Goal: Task Accomplishment & Management: Manage account settings

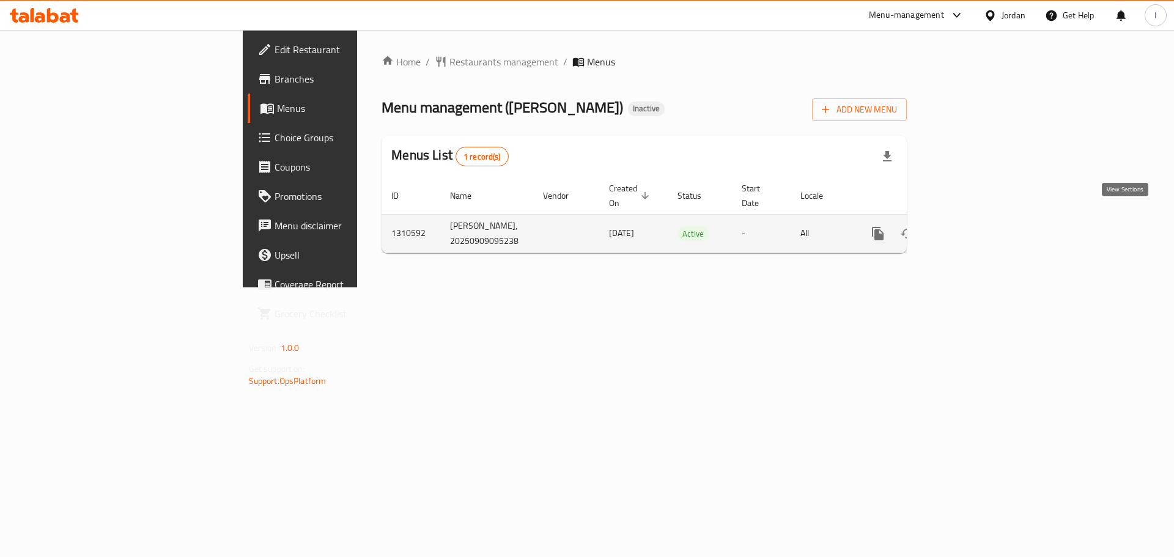
click at [972, 228] on icon "enhanced table" at bounding box center [966, 233] width 11 height 11
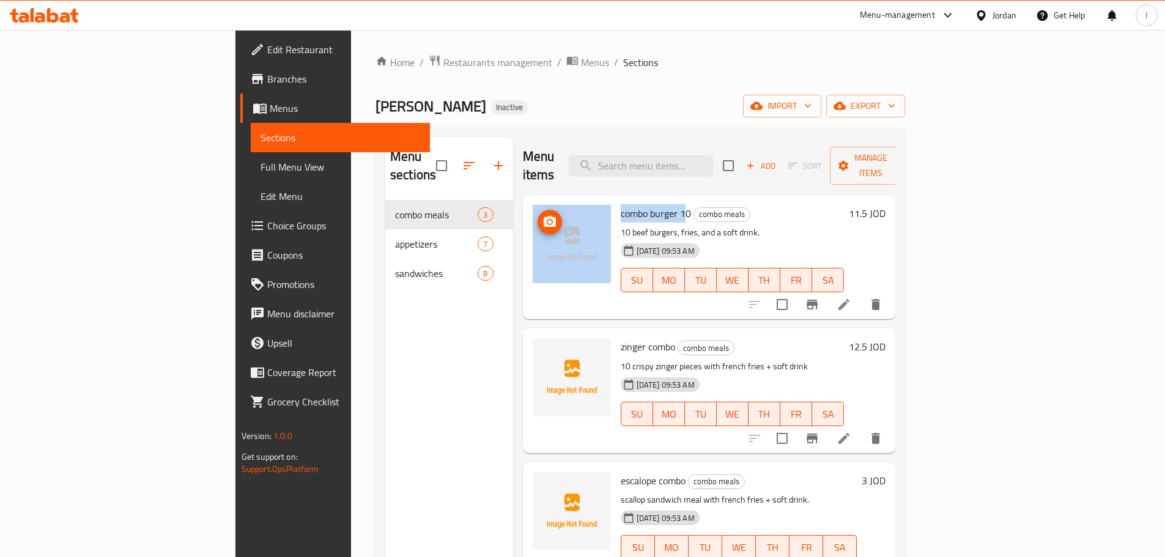
drag, startPoint x: 628, startPoint y: 196, endPoint x: 550, endPoint y: 173, distance: 80.9
click at [541, 200] on div "combo burger 10 combo meals 10 beef burgers, fries, and a soft drink. [DATE] 09…" at bounding box center [709, 257] width 363 height 114
copy div "combo burger 1"
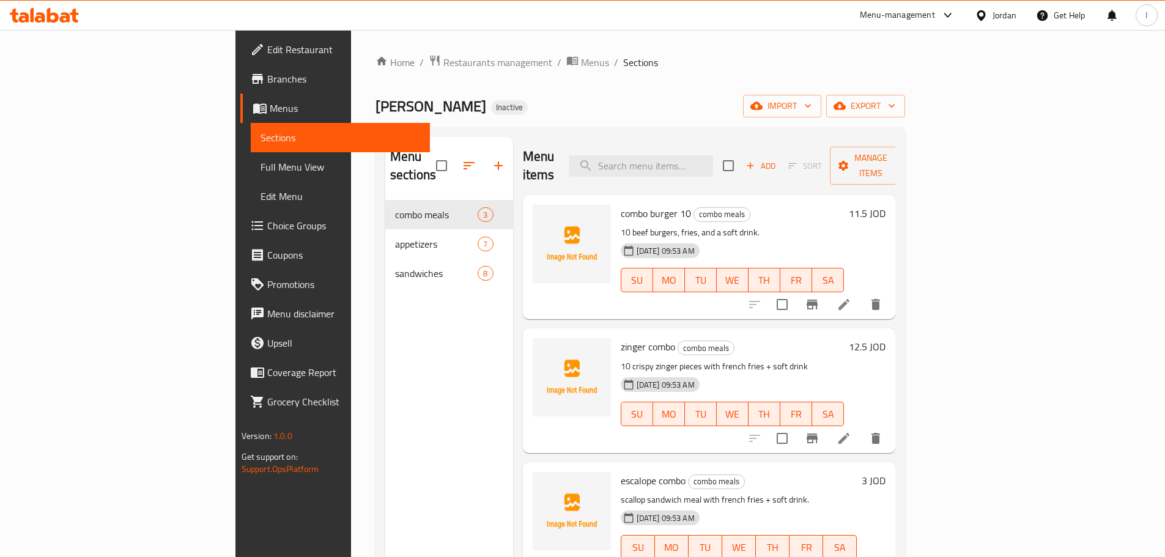
click at [676, 109] on div "[PERSON_NAME] Inactive import export" at bounding box center [641, 106] width 530 height 23
click at [895, 98] on span "export" at bounding box center [865, 105] width 59 height 15
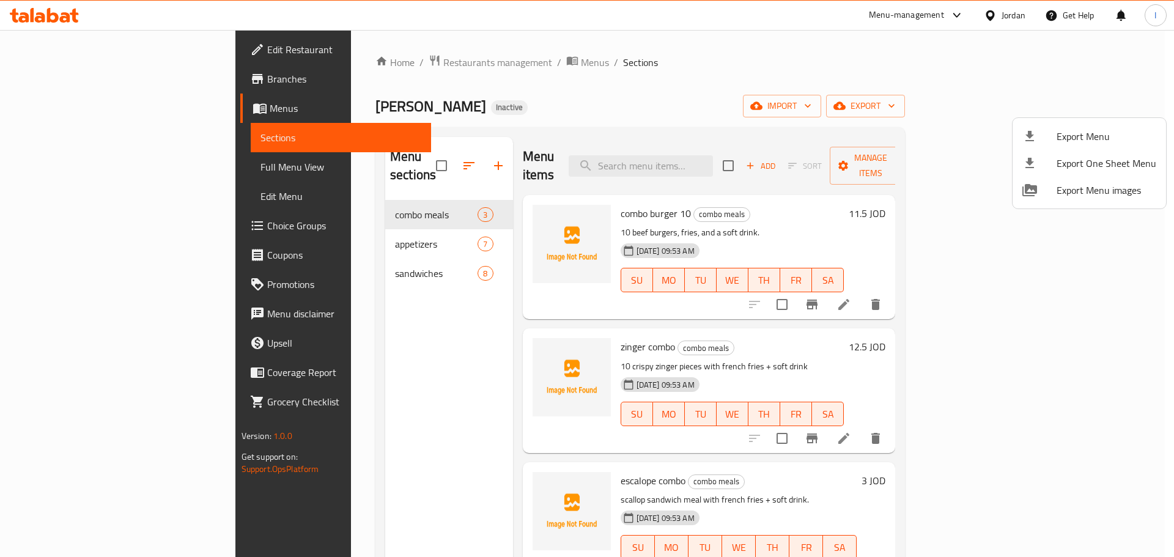
click at [1073, 131] on span "Export Menu" at bounding box center [1107, 136] width 100 height 15
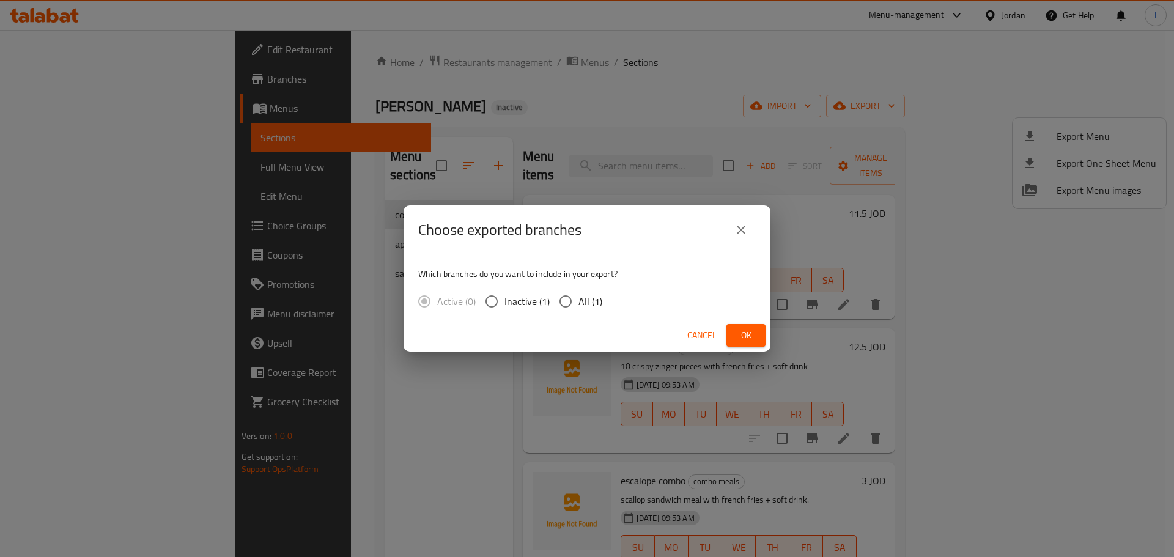
click at [579, 294] on span "All (1)" at bounding box center [591, 301] width 24 height 15
click at [578, 292] on input "All (1)" at bounding box center [566, 302] width 26 height 26
radio input "true"
click at [737, 330] on span "Ok" at bounding box center [746, 335] width 20 height 15
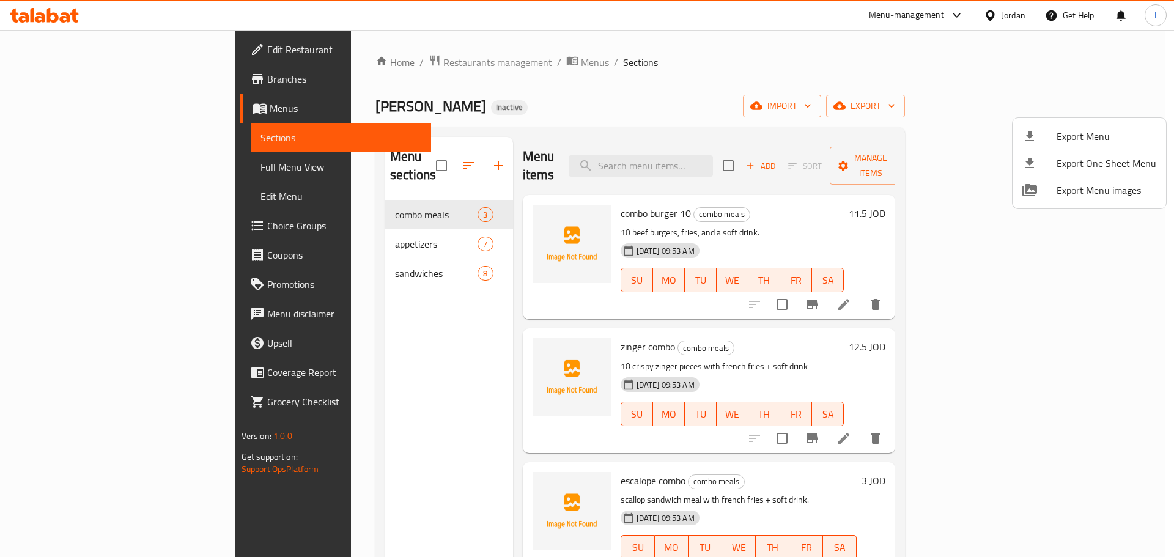
click at [1083, 291] on div at bounding box center [587, 278] width 1174 height 557
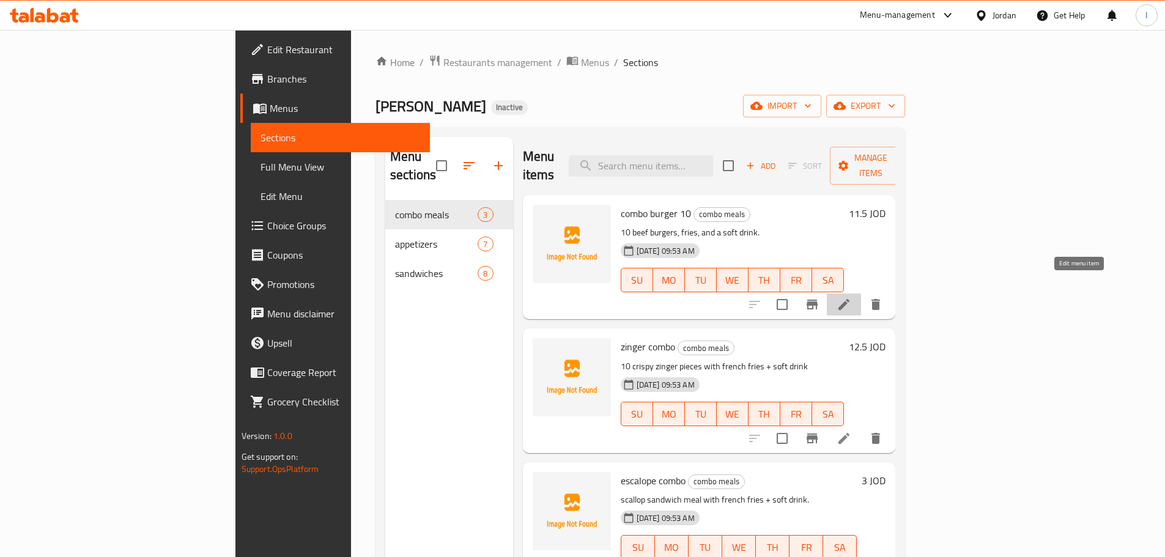
click at [851, 297] on icon at bounding box center [844, 304] width 15 height 15
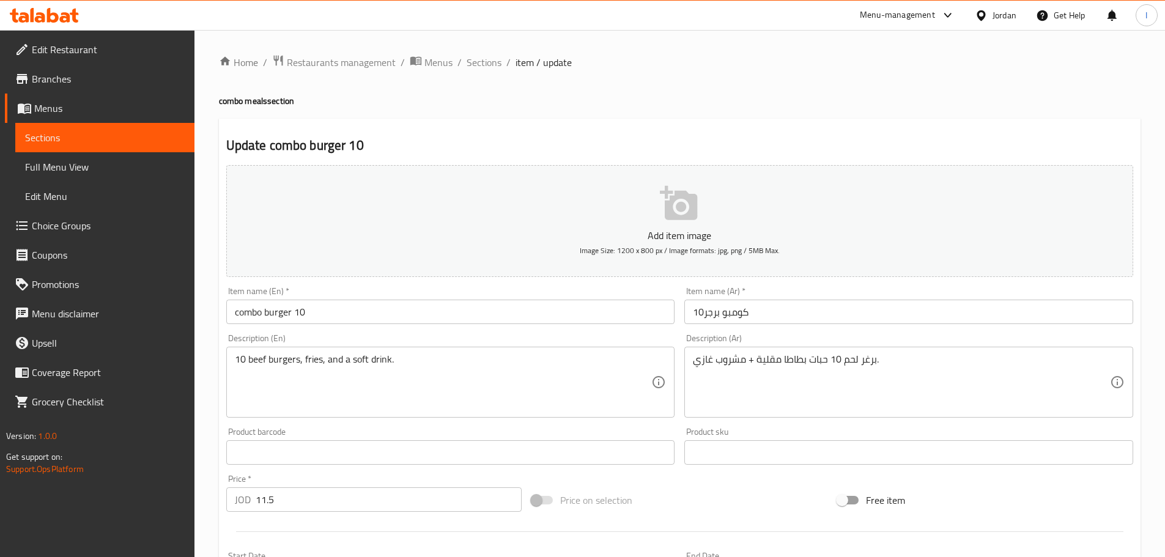
click at [91, 105] on span "Menus" at bounding box center [109, 108] width 150 height 15
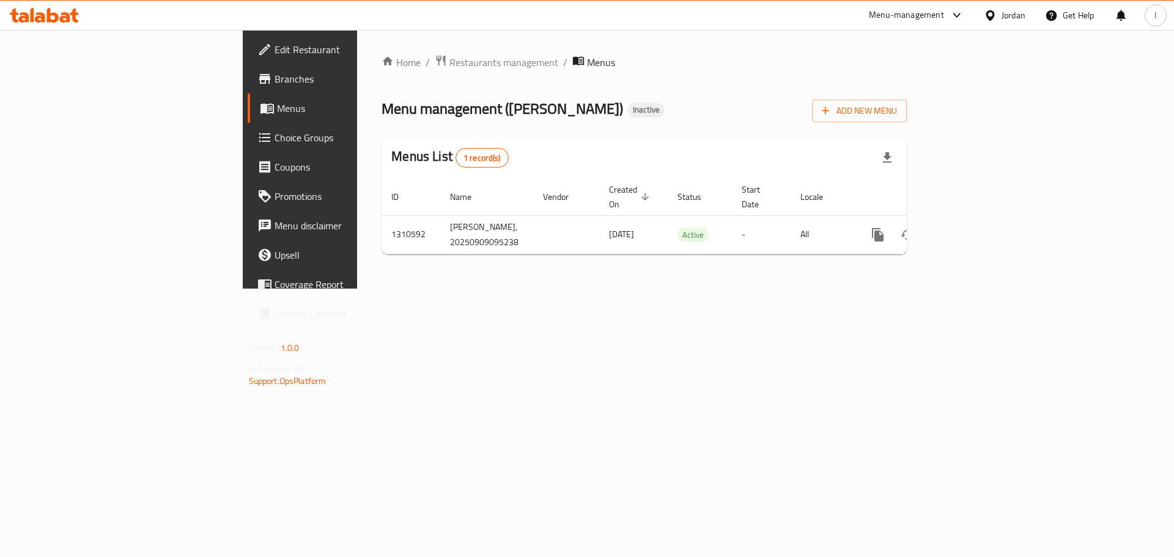
click at [932, 113] on div "Home / Restaurants management / Menus Menu management ( [PERSON_NAME] ) Inactiv…" at bounding box center [644, 159] width 574 height 259
click at [907, 113] on button "Add New Menu" at bounding box center [859, 111] width 95 height 23
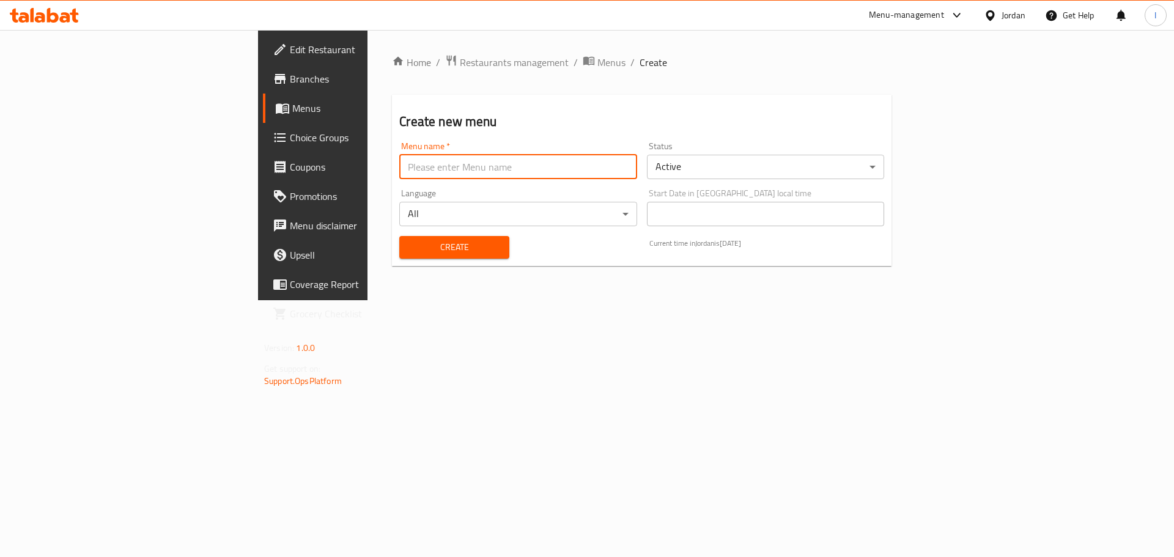
click at [498, 169] on input "text" at bounding box center [517, 167] width 237 height 24
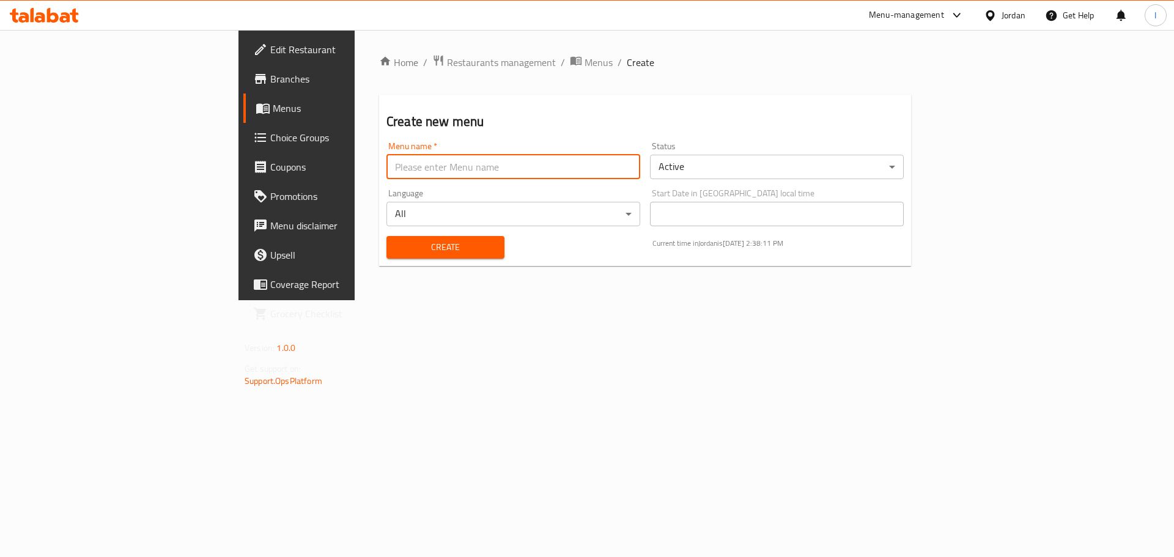
type input "."
click at [396, 254] on span "Create" at bounding box center [445, 247] width 98 height 15
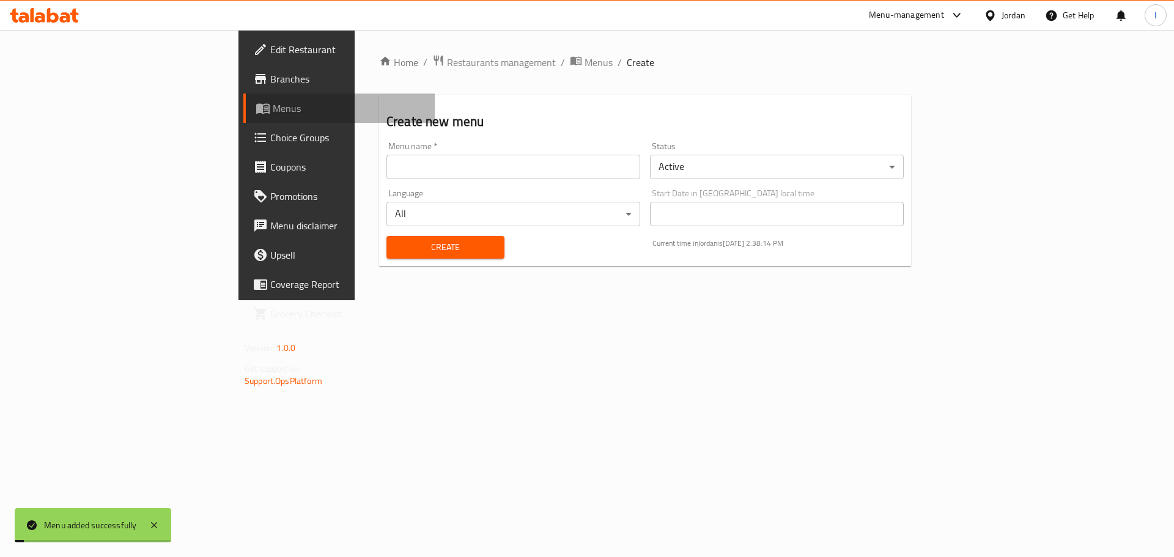
click at [273, 113] on span "Menus" at bounding box center [349, 108] width 152 height 15
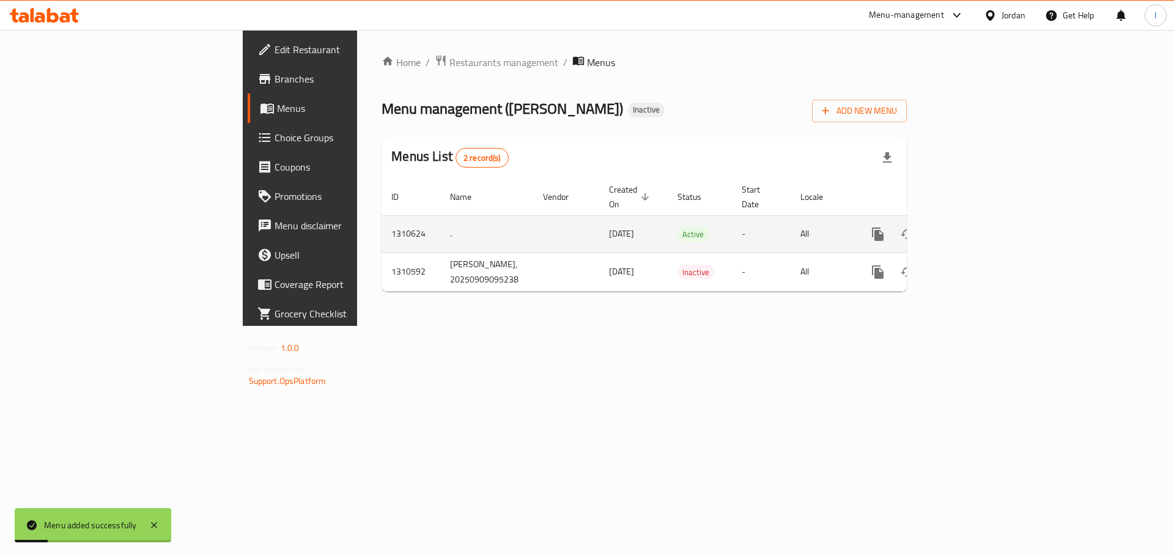
click at [991, 217] on td "enhanced table" at bounding box center [922, 233] width 137 height 37
click at [981, 220] on link "enhanced table" at bounding box center [966, 234] width 29 height 29
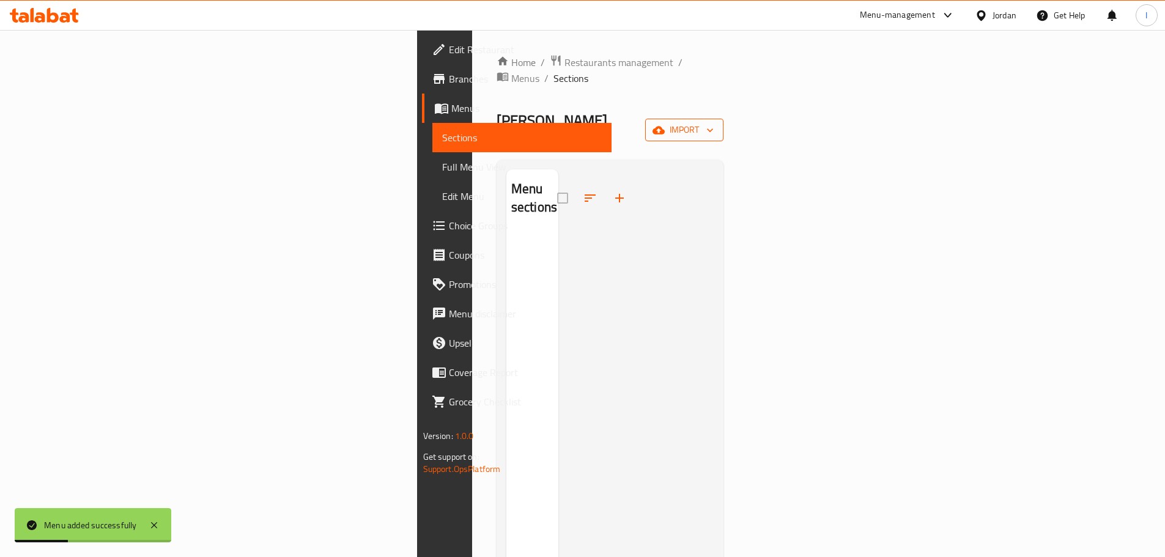
click at [714, 122] on span "import" at bounding box center [684, 129] width 59 height 15
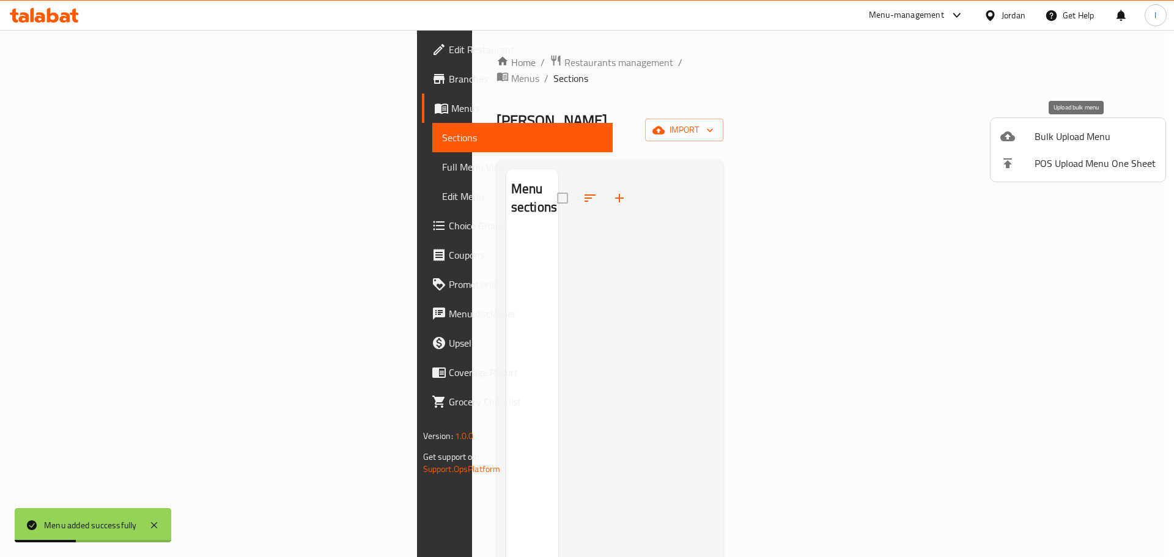
click at [1076, 130] on span "Bulk Upload Menu" at bounding box center [1095, 136] width 121 height 15
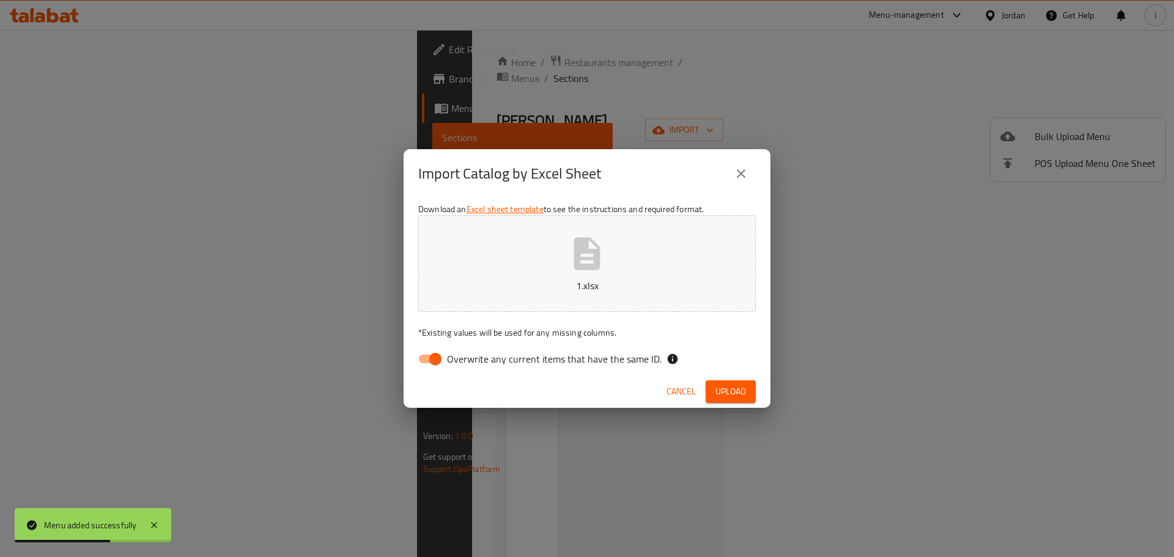
drag, startPoint x: 465, startPoint y: 361, endPoint x: 662, endPoint y: 404, distance: 202.1
click at [465, 362] on span "Overwrite any current items that have the same ID." at bounding box center [554, 359] width 215 height 15
click at [465, 362] on input "Overwrite any current items that have the same ID." at bounding box center [436, 358] width 70 height 23
checkbox input "false"
click at [756, 388] on div "Cancel Upload" at bounding box center [587, 392] width 367 height 32
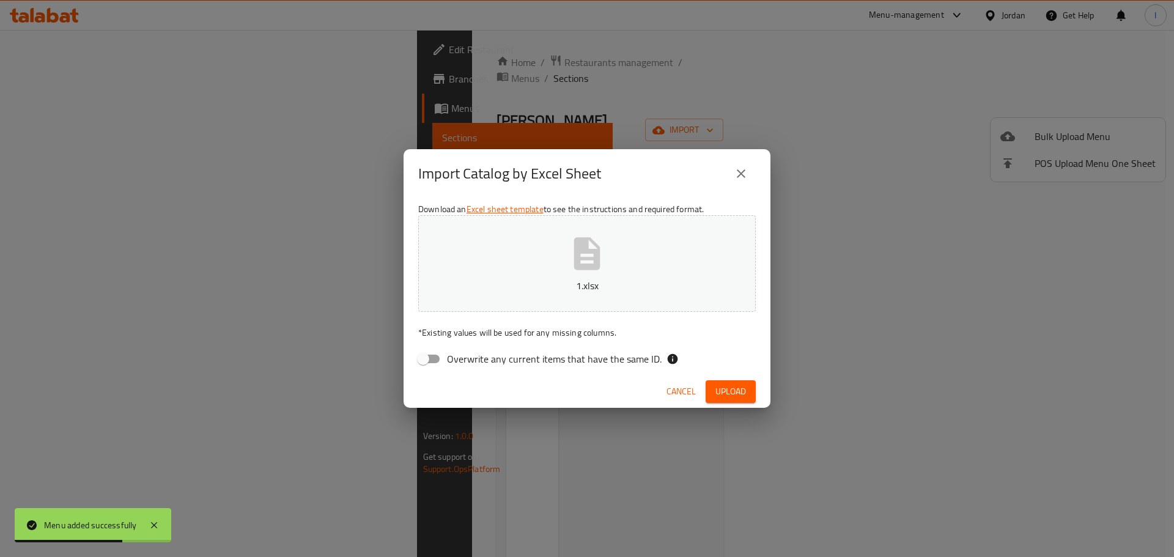
click at [754, 389] on button "Upload" at bounding box center [731, 391] width 50 height 23
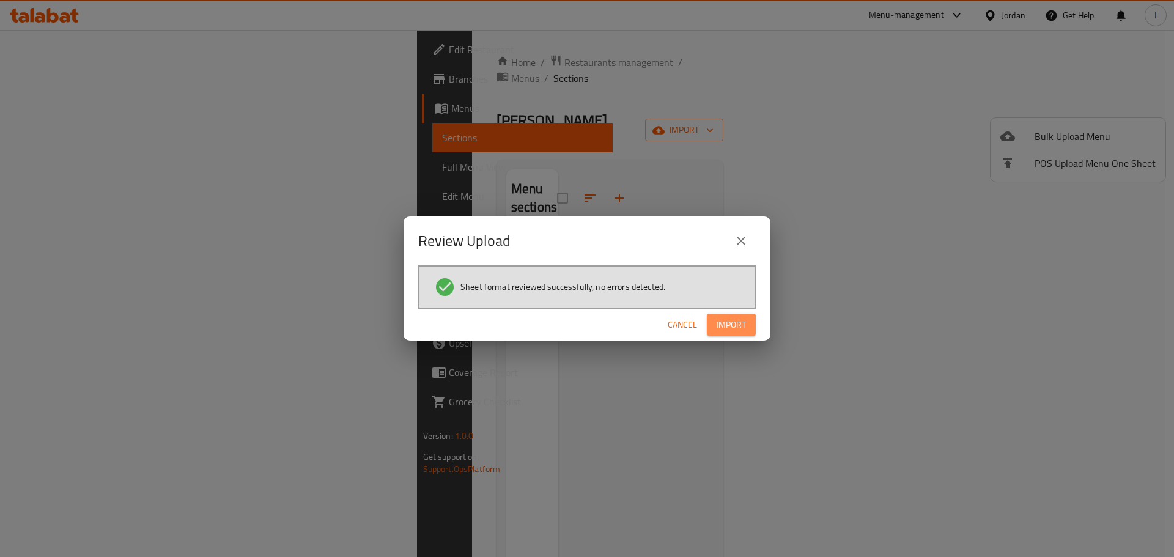
click at [754, 325] on button "Import" at bounding box center [731, 325] width 49 height 23
click at [735, 316] on button "Import" at bounding box center [731, 325] width 49 height 23
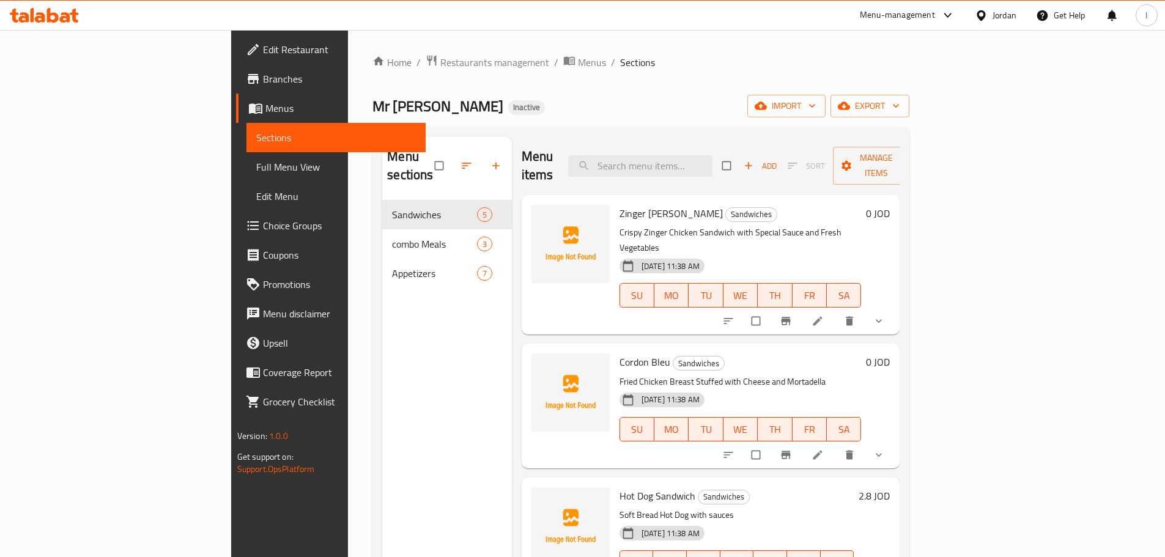
click at [256, 162] on span "Full Menu View" at bounding box center [336, 167] width 160 height 15
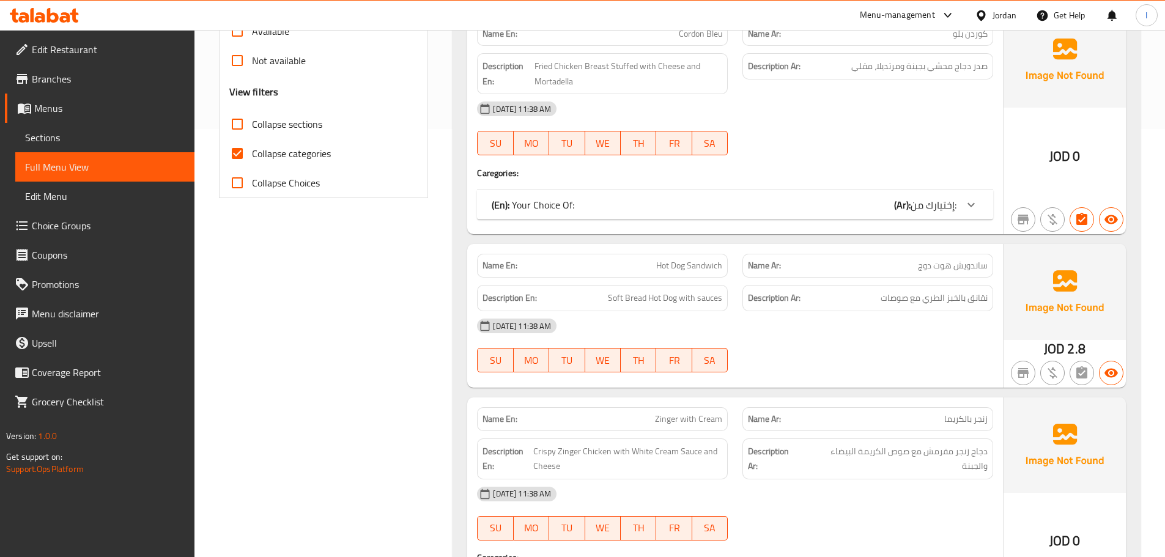
click at [272, 163] on label "Collapse categories" at bounding box center [277, 153] width 108 height 29
click at [252, 163] on input "Collapse categories" at bounding box center [237, 153] width 29 height 29
checkbox input "false"
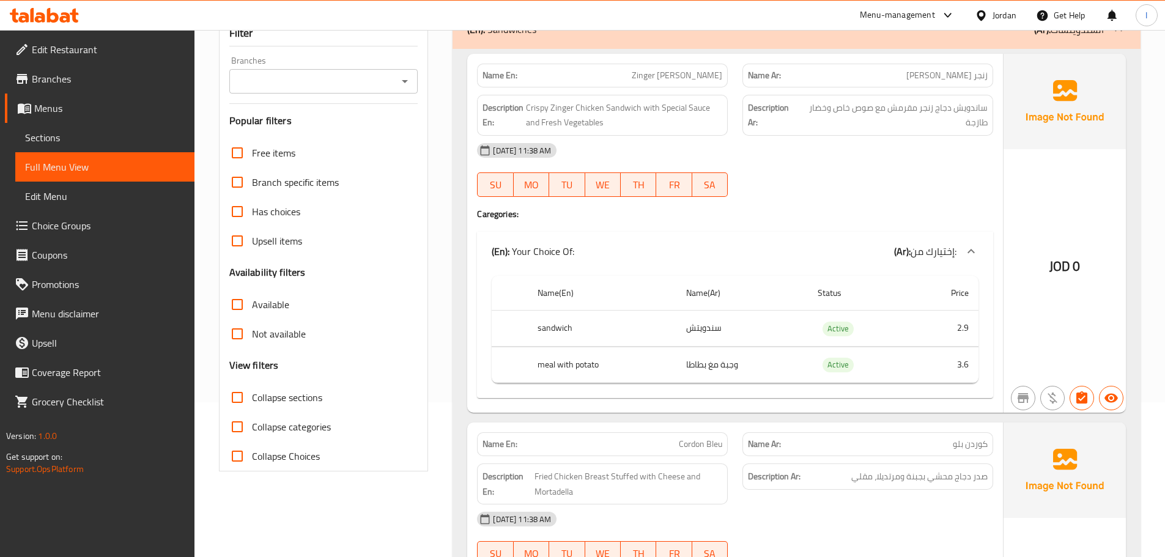
scroll to position [306, 0]
